Goal: Task Accomplishment & Management: Use online tool/utility

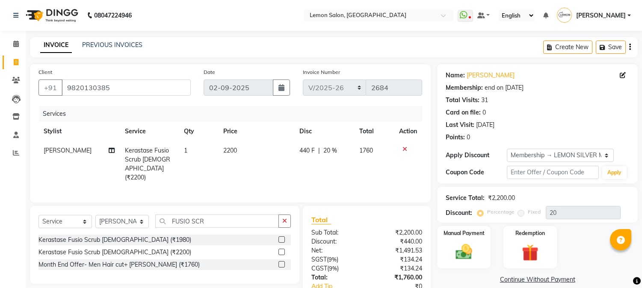
select select "565"
select select "service"
select select "7947"
select select "1: Object"
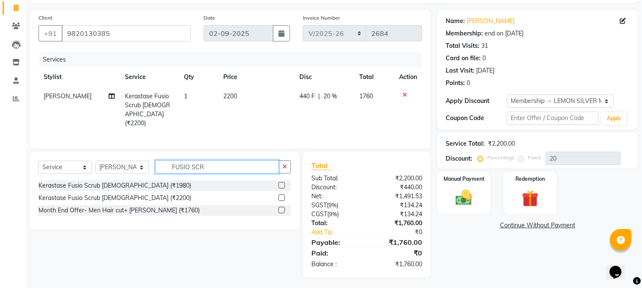
drag, startPoint x: 215, startPoint y: 163, endPoint x: 266, endPoint y: 161, distance: 50.9
click at [45, 162] on div "Select Service Product Membership Package Voucher Prepaid Gift Card Select Styl…" at bounding box center [164, 170] width 252 height 20
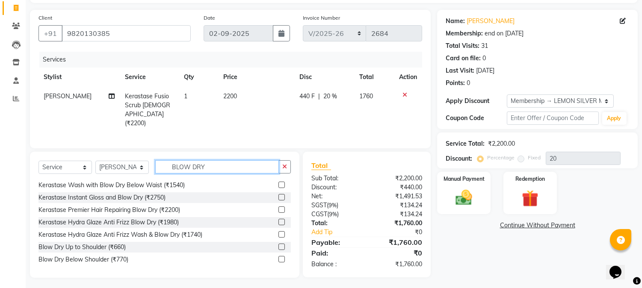
scroll to position [57, 0]
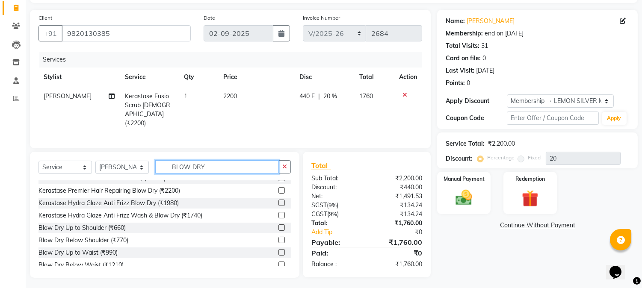
type input "BLOW DRY"
click at [278, 250] on label at bounding box center [281, 252] width 6 height 6
click at [278, 250] on input "checkbox" at bounding box center [281, 253] width 6 height 6
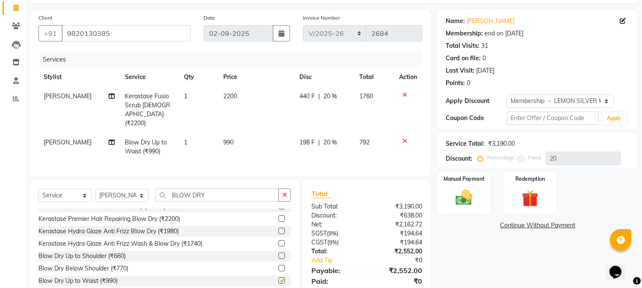
checkbox input "false"
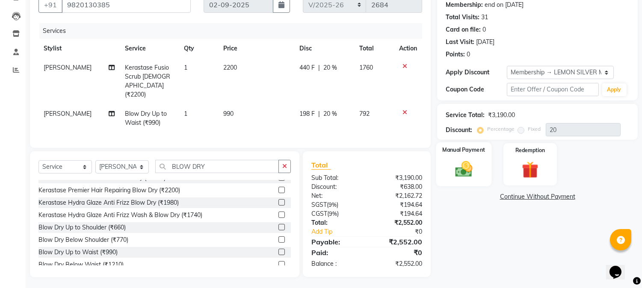
click at [477, 176] on img at bounding box center [464, 169] width 28 height 20
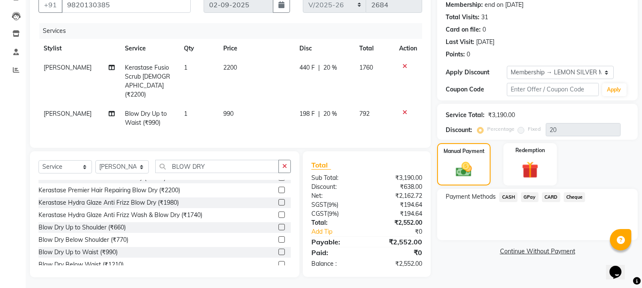
click at [550, 197] on span "CARD" at bounding box center [551, 197] width 18 height 10
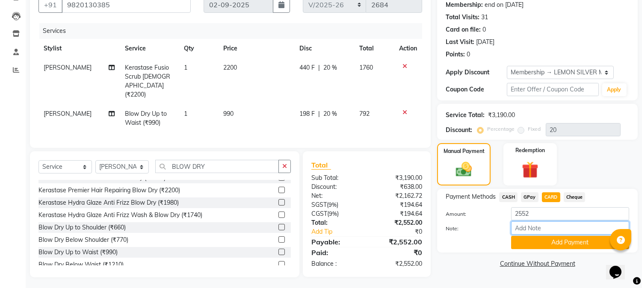
click at [537, 233] on input "Note:" at bounding box center [570, 227] width 118 height 13
click at [540, 242] on button "Add Payment" at bounding box center [570, 242] width 118 height 13
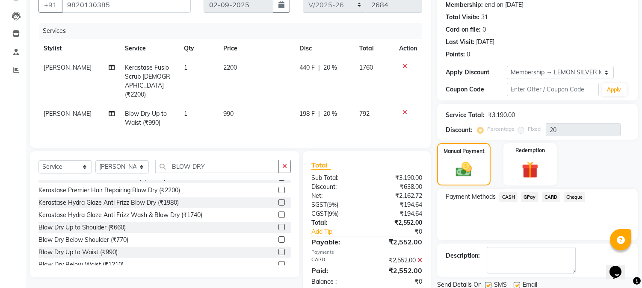
scroll to position [143, 0]
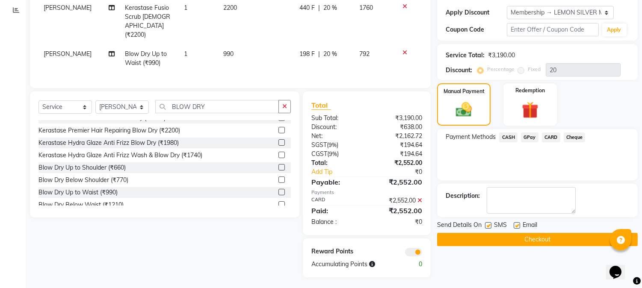
click at [485, 223] on label at bounding box center [488, 225] width 6 height 6
click at [485, 223] on input "checkbox" at bounding box center [488, 226] width 6 height 6
checkbox input "false"
click at [515, 225] on label at bounding box center [517, 225] width 6 height 6
click at [515, 225] on input "checkbox" at bounding box center [517, 226] width 6 height 6
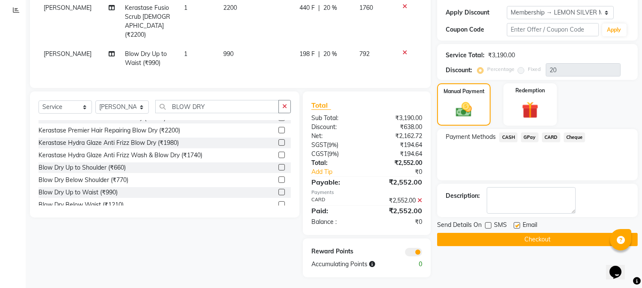
checkbox input "false"
click at [510, 245] on button "Checkout" at bounding box center [537, 239] width 201 height 13
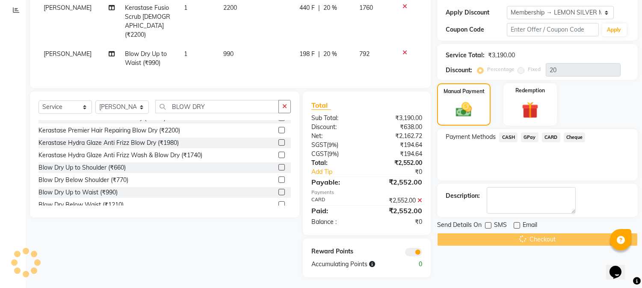
scroll to position [0, 0]
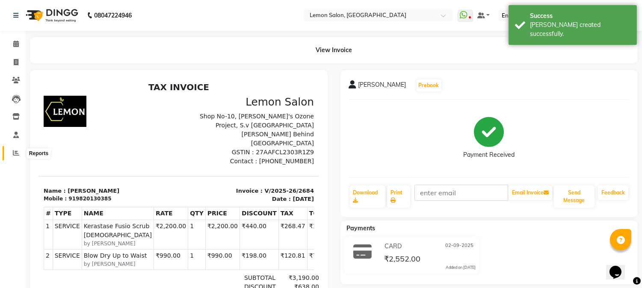
click at [11, 151] on span at bounding box center [16, 153] width 15 height 10
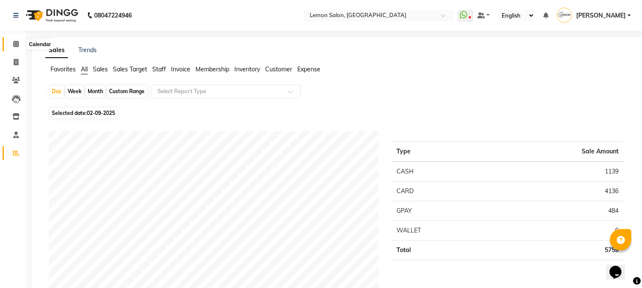
click at [19, 43] on span at bounding box center [16, 44] width 15 height 10
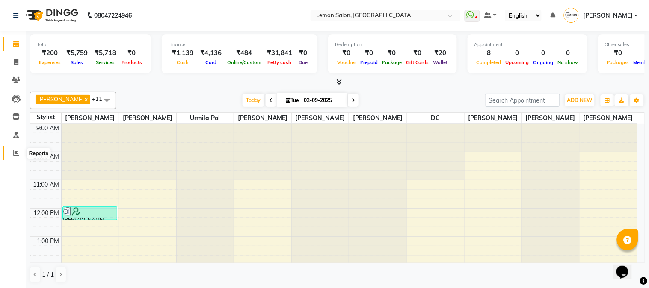
click at [14, 151] on icon at bounding box center [16, 153] width 6 height 6
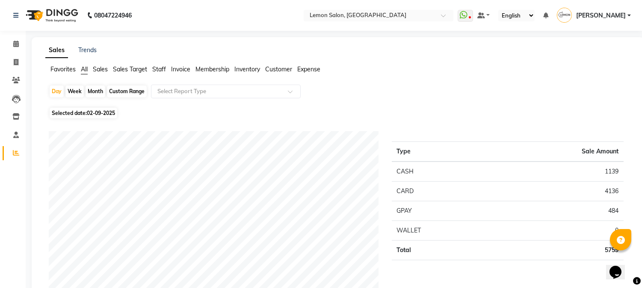
click at [95, 92] on div "Month" at bounding box center [96, 92] width 20 height 12
select select "9"
select select "2025"
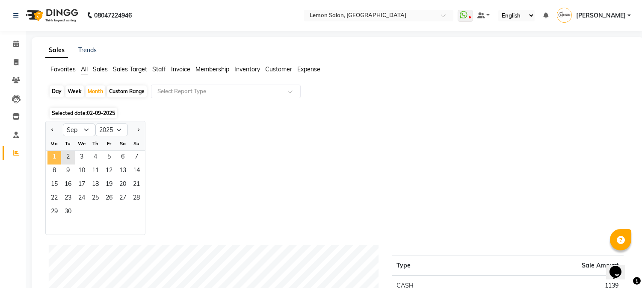
click at [54, 158] on span "1" at bounding box center [54, 158] width 14 height 14
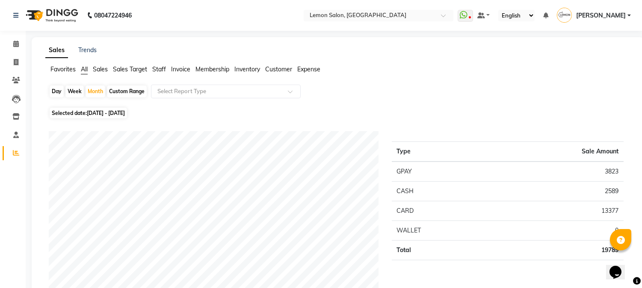
scroll to position [127, 0]
